Goal: Information Seeking & Learning: Learn about a topic

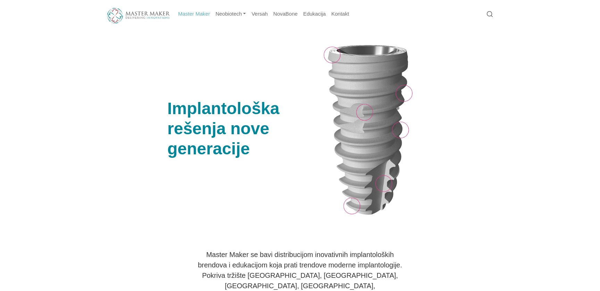
click at [275, 58] on div "Implantološka rešenja nove generacije" at bounding box center [242, 130] width 156 height 177
click at [224, 14] on link "Neobiotech" at bounding box center [231, 14] width 36 height 14
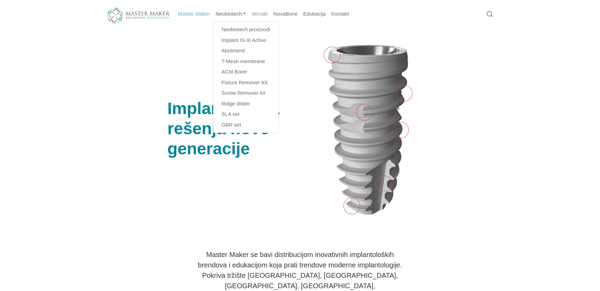
click at [261, 15] on link "Versah" at bounding box center [260, 14] width 22 height 14
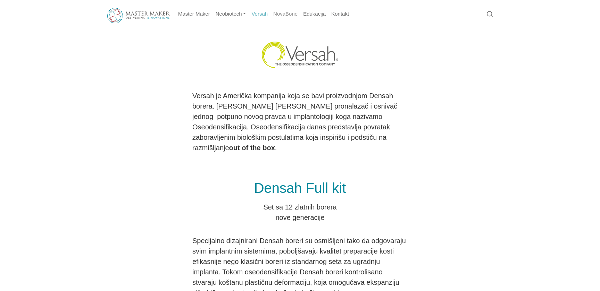
click at [294, 16] on link "NovaBone" at bounding box center [286, 14] width 30 height 14
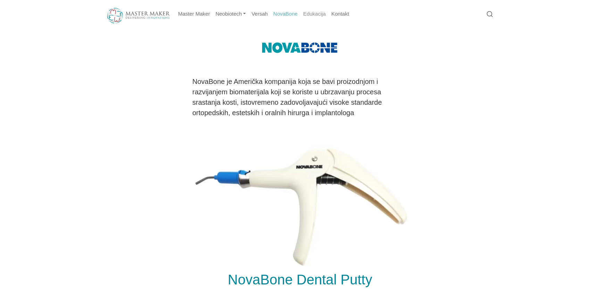
click at [314, 16] on link "Edukacija" at bounding box center [315, 14] width 28 height 14
